Goal: Information Seeking & Learning: Learn about a topic

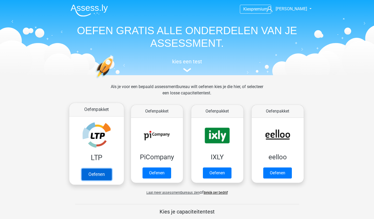
click at [98, 172] on link "Oefenen" at bounding box center [96, 174] width 30 height 12
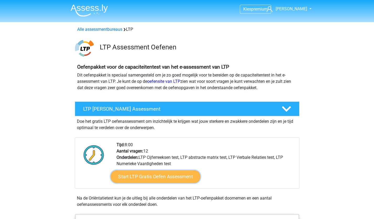
click at [160, 175] on link "Start LTP Gratis Oefen Assessment" at bounding box center [156, 176] width 90 height 13
click at [136, 177] on link "Start LTP Gratis Oefen Assessment" at bounding box center [156, 176] width 90 height 13
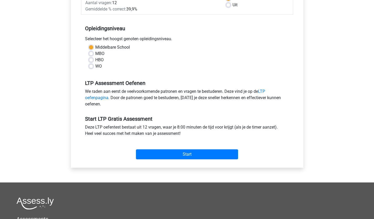
scroll to position [97, 0]
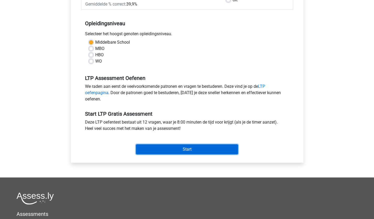
click at [231, 145] on input "Start" at bounding box center [187, 149] width 102 height 10
click at [189, 150] on input "Start" at bounding box center [187, 149] width 102 height 10
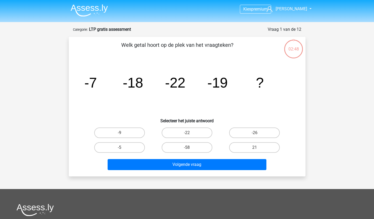
click at [255, 148] on input "21" at bounding box center [256, 148] width 3 height 3
radio input "true"
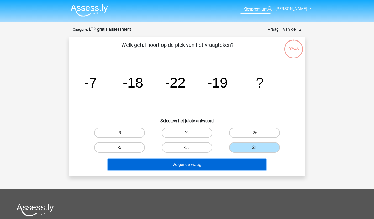
click at [211, 162] on button "Volgende vraag" at bounding box center [187, 164] width 159 height 11
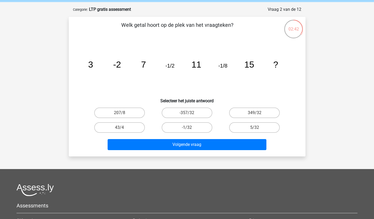
scroll to position [16, 0]
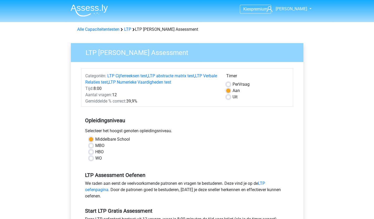
click at [233, 96] on label "Uit" at bounding box center [235, 97] width 5 height 6
click at [230, 96] on input "Uit" at bounding box center [228, 96] width 4 height 5
radio input "true"
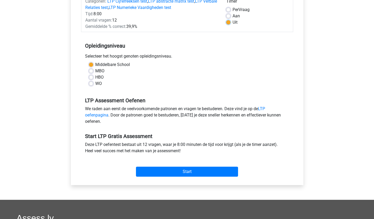
scroll to position [86, 0]
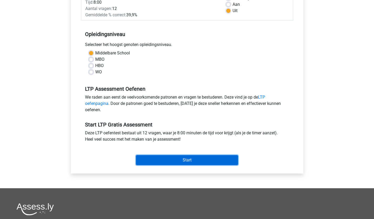
click at [212, 158] on input "Start" at bounding box center [187, 160] width 102 height 10
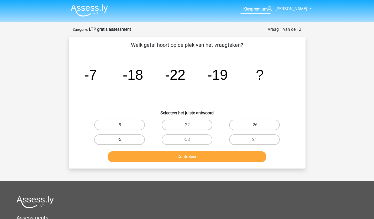
click at [250, 139] on label "21" at bounding box center [254, 139] width 51 height 11
click at [255, 139] on input "21" at bounding box center [256, 140] width 3 height 3
radio input "true"
click at [192, 138] on label "-58" at bounding box center [187, 139] width 51 height 11
click at [190, 139] on input "-58" at bounding box center [188, 140] width 3 height 3
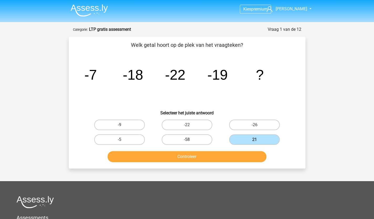
radio input "true"
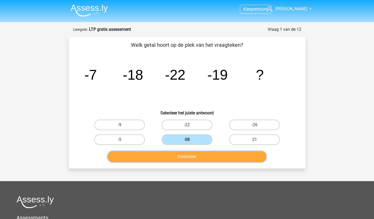
click at [191, 157] on button "Controleer" at bounding box center [187, 156] width 159 height 11
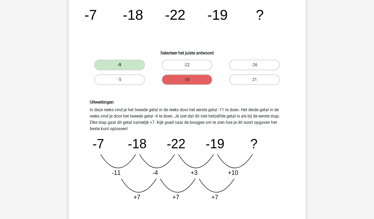
scroll to position [62, 0]
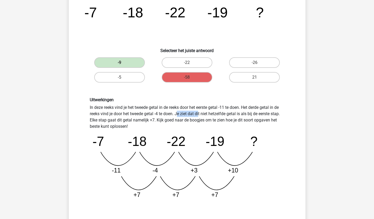
drag, startPoint x: 112, startPoint y: 114, endPoint x: 134, endPoint y: 116, distance: 22.9
click at [134, 116] on div "Uitwerkingen In deze reeks vind je het tweede getal in de reeks door het eerste…" at bounding box center [187, 149] width 203 height 105
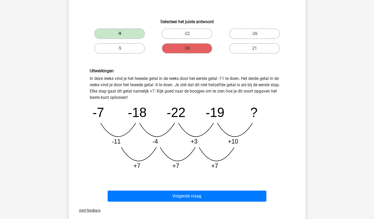
scroll to position [92, 0]
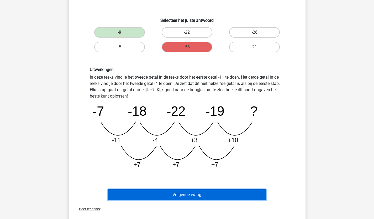
click at [190, 195] on button "Volgende vraag" at bounding box center [187, 194] width 159 height 11
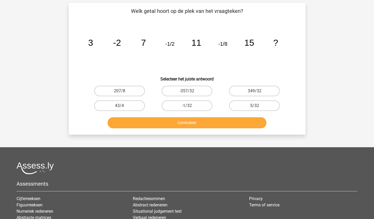
scroll to position [26, 0]
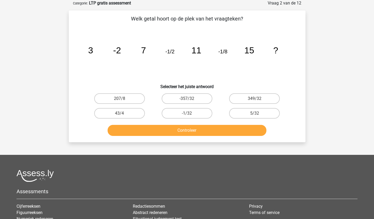
click at [122, 98] on input "207/8" at bounding box center [120, 99] width 3 height 3
radio input "true"
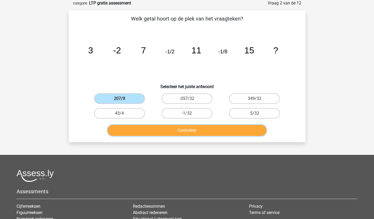
click at [153, 128] on button "Controleer" at bounding box center [187, 130] width 159 height 11
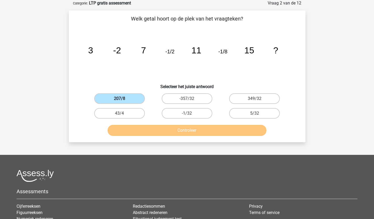
click at [134, 99] on label "207/8" at bounding box center [119, 98] width 51 height 11
click at [123, 99] on input "207/8" at bounding box center [120, 99] width 3 height 3
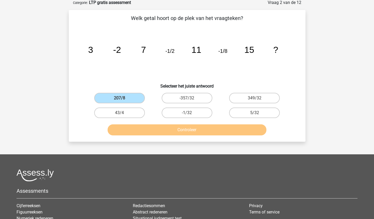
scroll to position [27, 0]
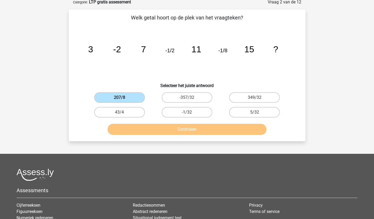
click at [118, 99] on label "207/8" at bounding box center [119, 97] width 51 height 11
click at [119, 99] on input "207/8" at bounding box center [120, 98] width 3 height 3
click at [118, 99] on label "207/8" at bounding box center [119, 97] width 51 height 11
click at [119, 99] on input "207/8" at bounding box center [120, 98] width 3 height 3
click at [118, 99] on label "207/8" at bounding box center [119, 97] width 51 height 11
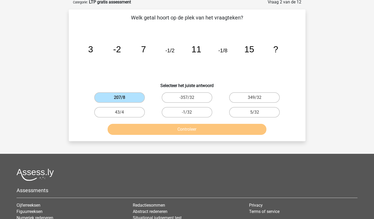
click at [119, 99] on input "207/8" at bounding box center [120, 98] width 3 height 3
click at [77, 0] on html "Kies premium Helene [EMAIL_ADDRESS][DOMAIN_NAME]" at bounding box center [187, 133] width 374 height 320
click at [113, 97] on label "207/8" at bounding box center [119, 97] width 51 height 11
click at [119, 97] on input "207/8" at bounding box center [120, 98] width 3 height 3
click at [171, 100] on label "-357/32" at bounding box center [187, 97] width 51 height 11
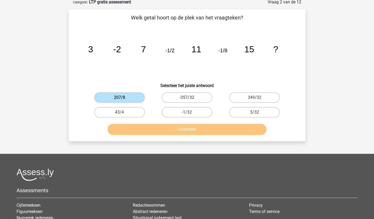
click at [187, 100] on input "-357/32" at bounding box center [188, 98] width 3 height 3
radio input "true"
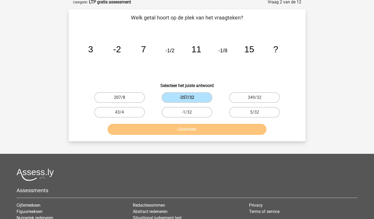
click at [127, 97] on label "207/8" at bounding box center [119, 97] width 51 height 11
click at [123, 97] on input "207/8" at bounding box center [120, 98] width 3 height 3
radio input "true"
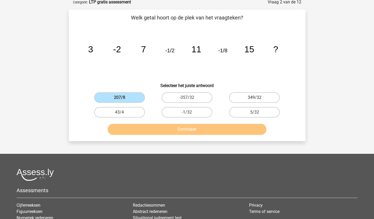
click at [239, 98] on label "349/32" at bounding box center [254, 97] width 51 height 11
click at [255, 98] on input "349/32" at bounding box center [256, 98] width 3 height 3
radio input "true"
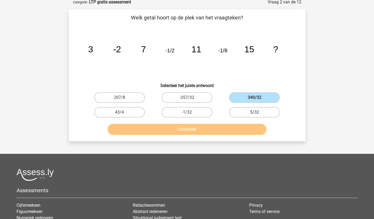
click at [253, 114] on label "5/32" at bounding box center [254, 112] width 51 height 11
click at [255, 114] on input "5/32" at bounding box center [256, 113] width 3 height 3
radio input "true"
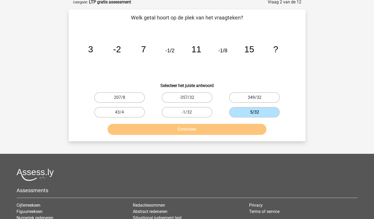
click at [244, 98] on label "349/32" at bounding box center [254, 97] width 51 height 11
click at [255, 98] on input "349/32" at bounding box center [256, 98] width 3 height 3
radio input "true"
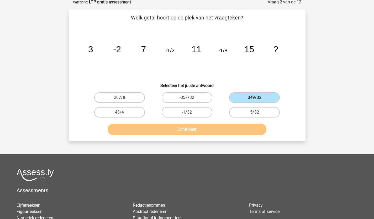
click at [191, 94] on label "-357/32" at bounding box center [187, 97] width 51 height 11
click at [190, 97] on input "-357/32" at bounding box center [188, 98] width 3 height 3
radio input "true"
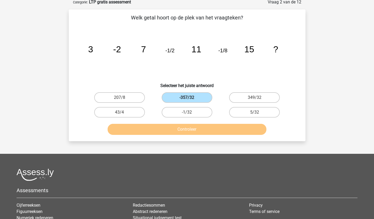
click at [191, 94] on label "-357/32" at bounding box center [187, 97] width 51 height 11
click at [190, 97] on input "-357/32" at bounding box center [188, 98] width 3 height 3
click at [236, 96] on label "349/32" at bounding box center [254, 97] width 51 height 11
click at [255, 97] on input "349/32" at bounding box center [256, 98] width 3 height 3
radio input "true"
